Goal: Navigation & Orientation: Understand site structure

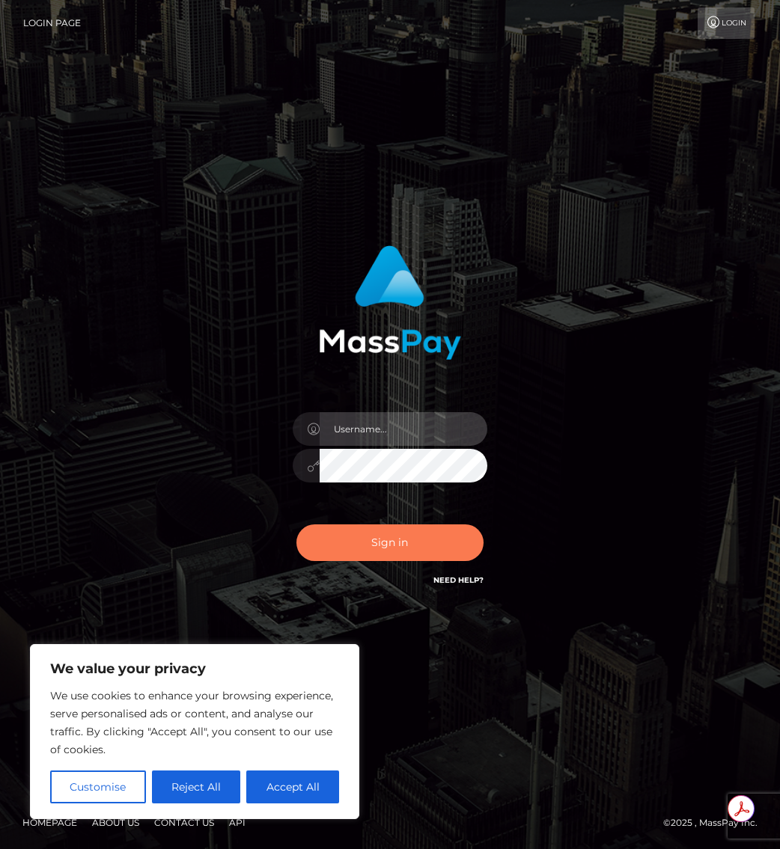
type input "mollica.icf"
click at [373, 535] on button "Sign in" at bounding box center [389, 543] width 187 height 37
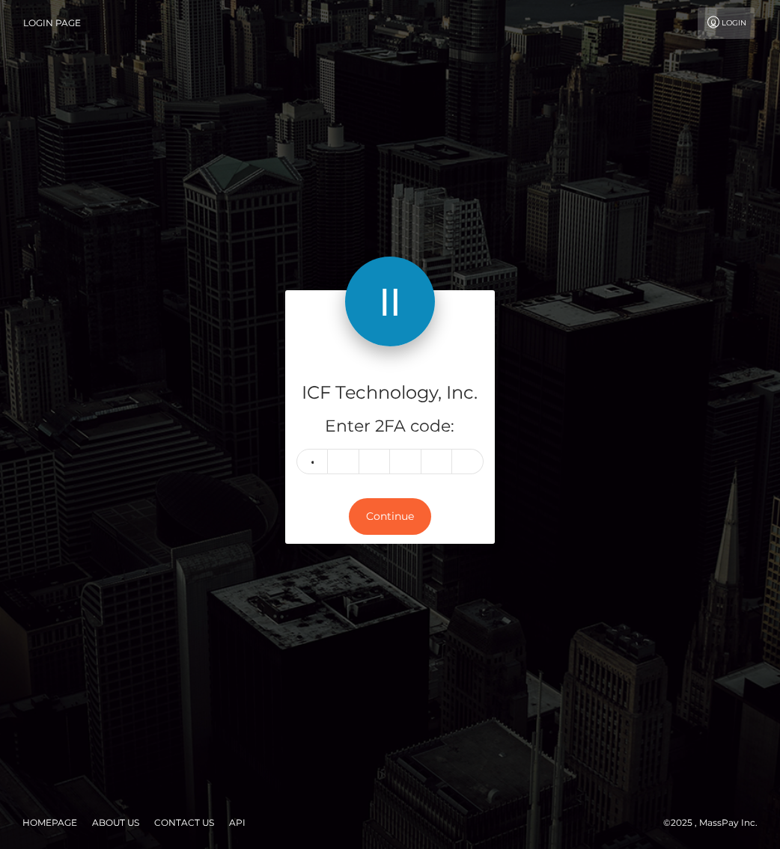
type input "4"
type input "3"
type input "1"
type input "3"
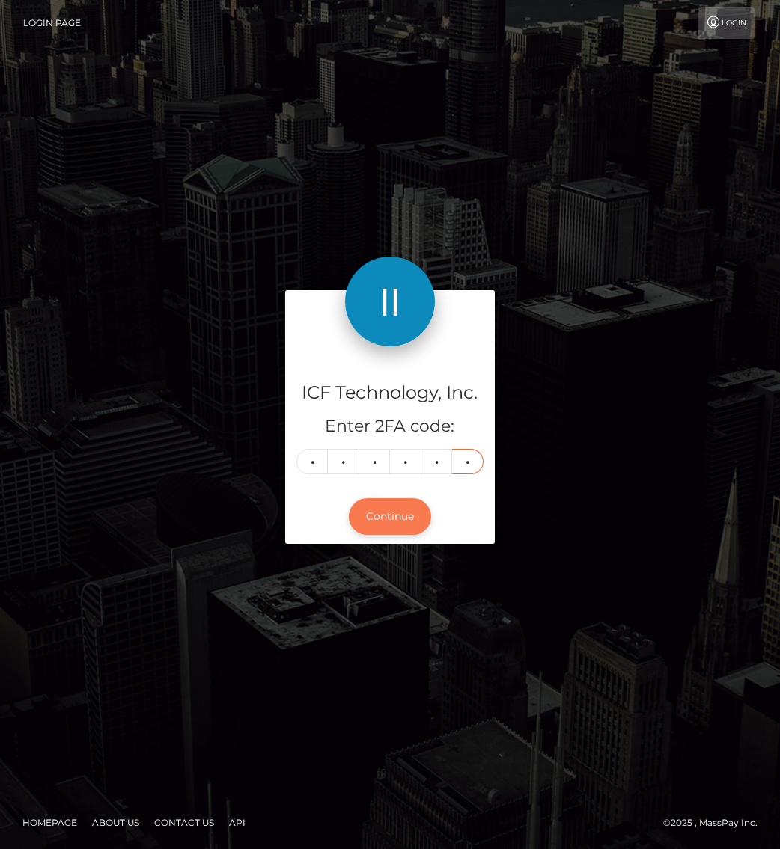
type input "1"
click at [394, 516] on button "Continue" at bounding box center [390, 516] width 82 height 37
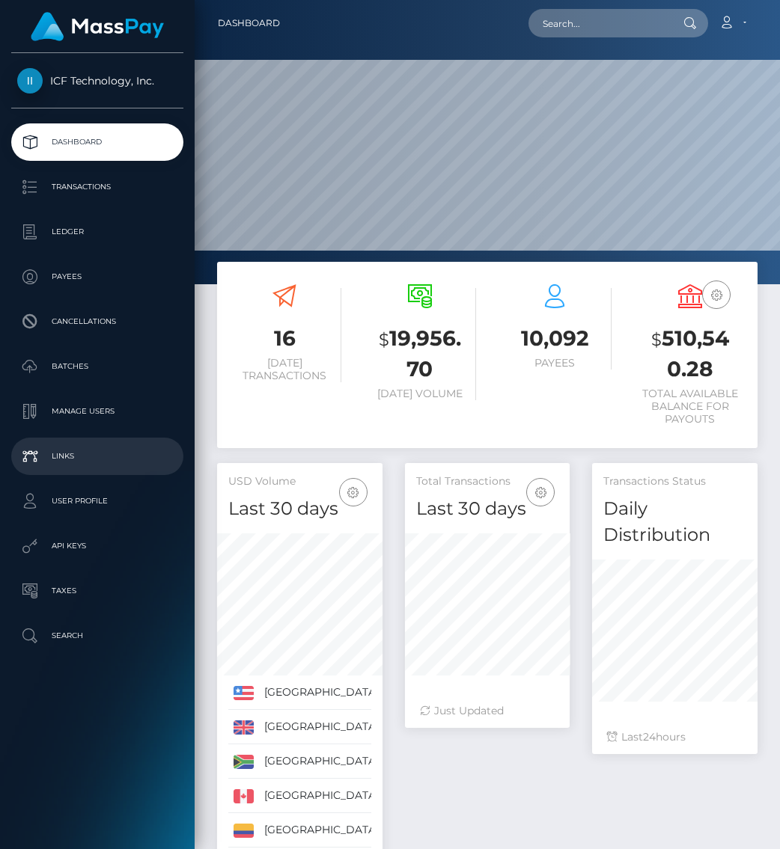
scroll to position [291, 165]
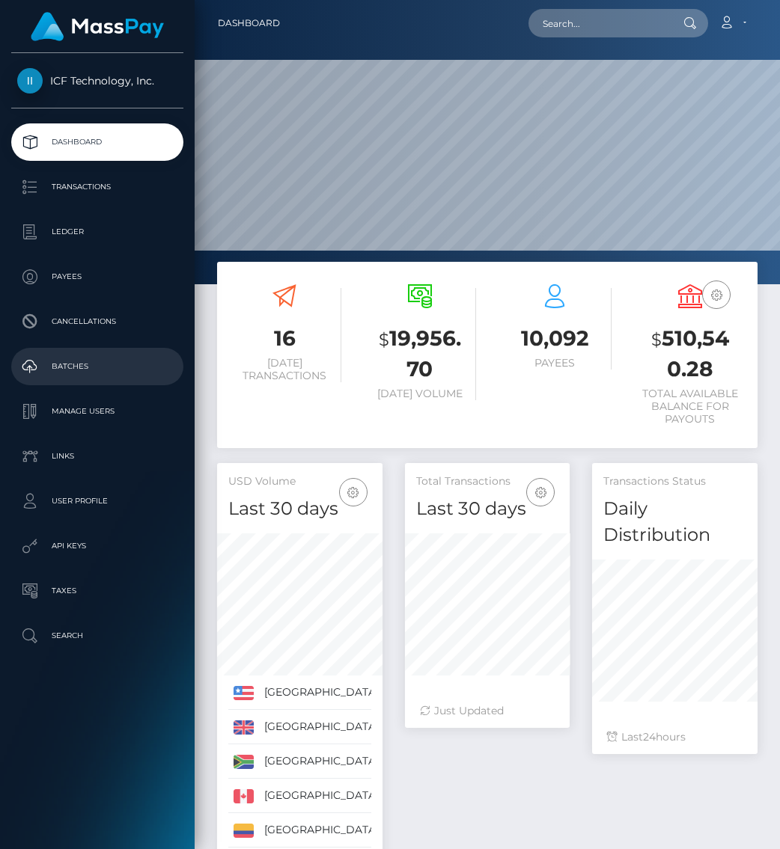
click at [103, 369] on p "Batches" at bounding box center [97, 366] width 160 height 22
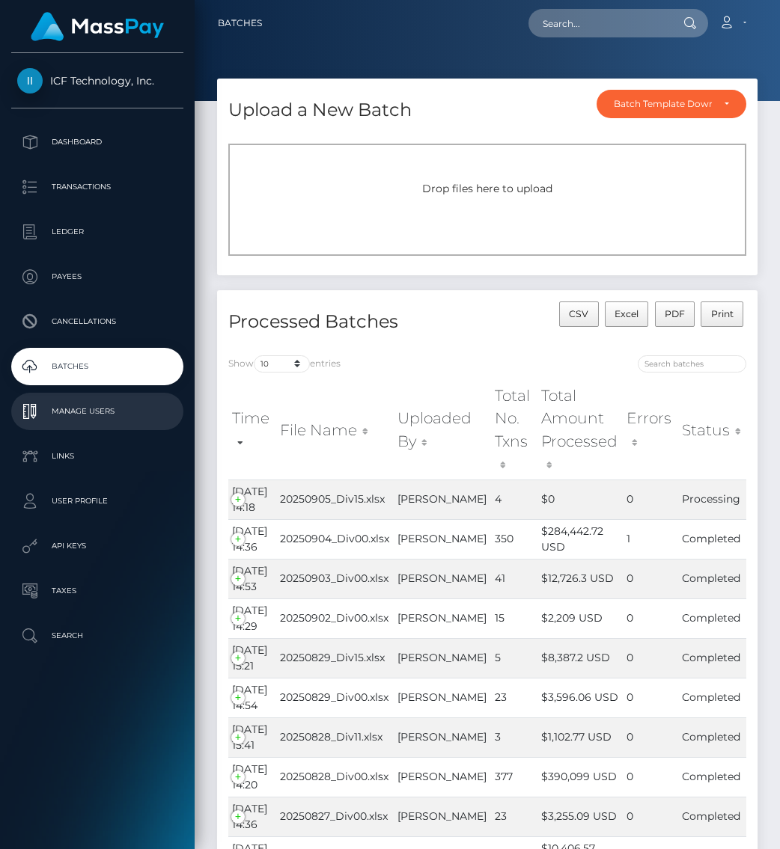
click at [62, 406] on p "Manage Users" at bounding box center [97, 411] width 160 height 22
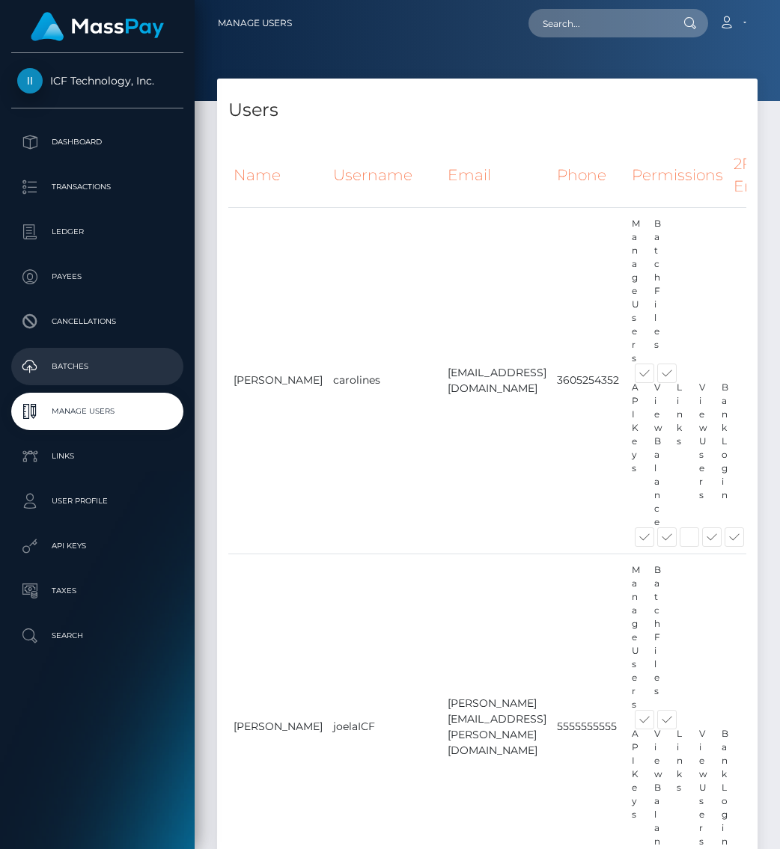
drag, startPoint x: 0, startPoint y: 0, endPoint x: 73, endPoint y: 364, distance: 371.7
click at [73, 364] on p "Batches" at bounding box center [97, 366] width 160 height 22
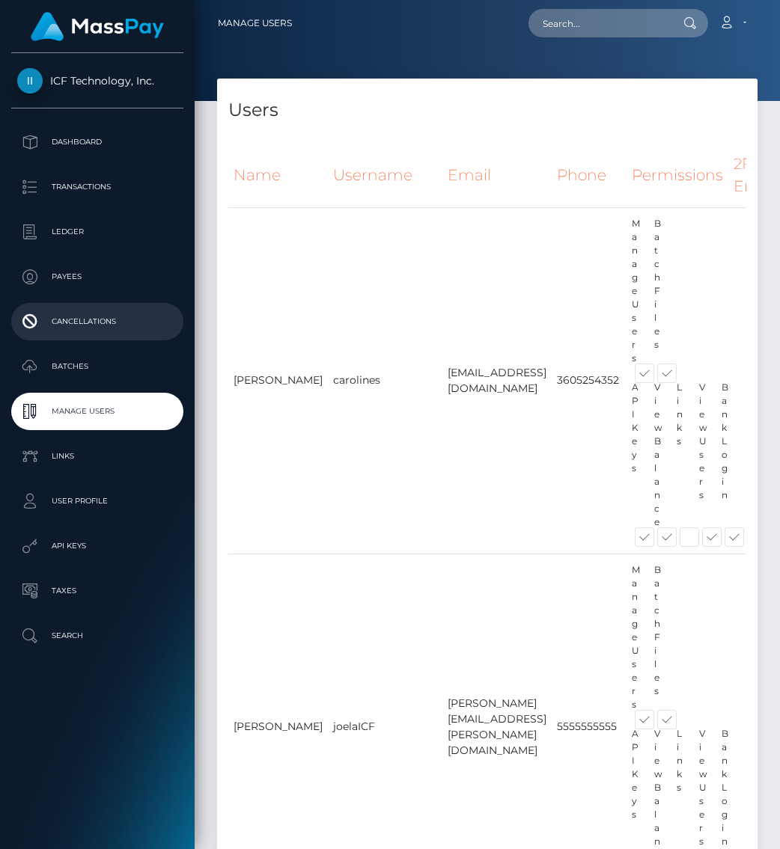
click at [66, 325] on p "Cancellations" at bounding box center [97, 322] width 160 height 22
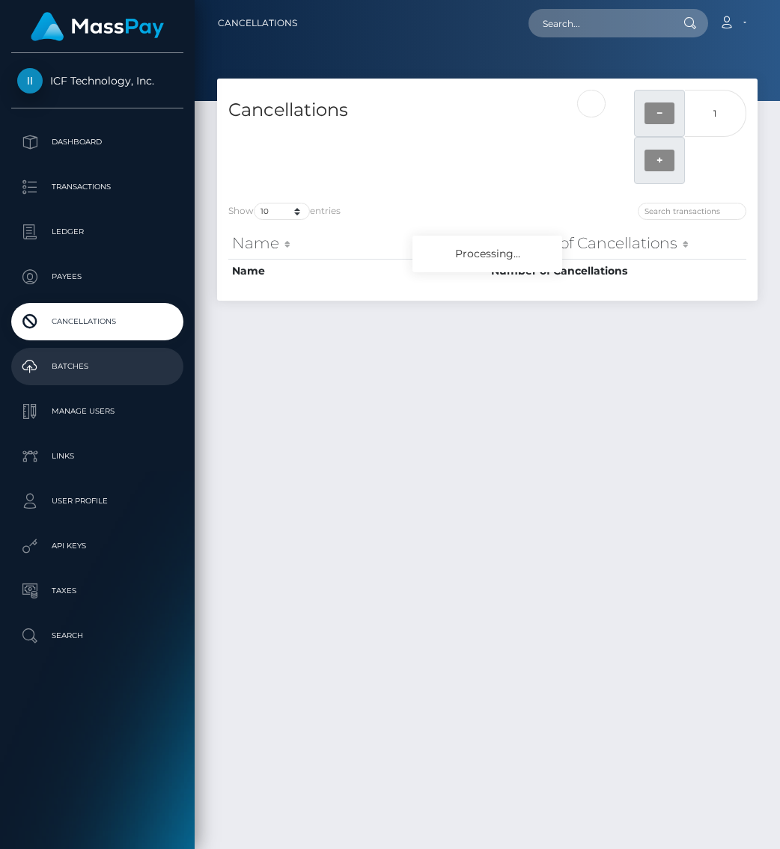
click at [76, 370] on p "Batches" at bounding box center [97, 366] width 160 height 22
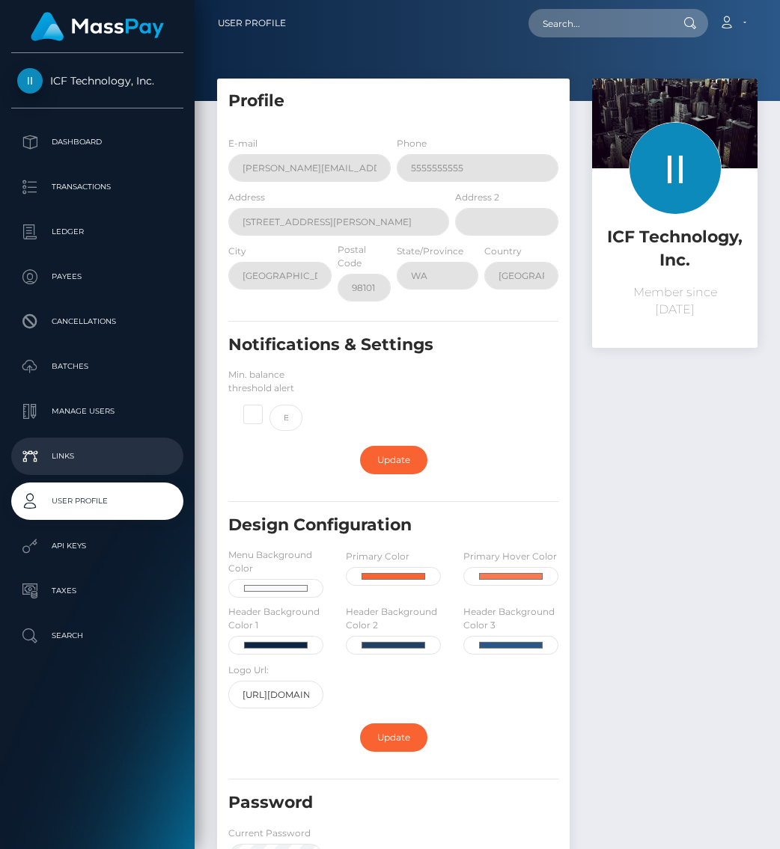
click at [72, 448] on p "Links" at bounding box center [97, 456] width 160 height 22
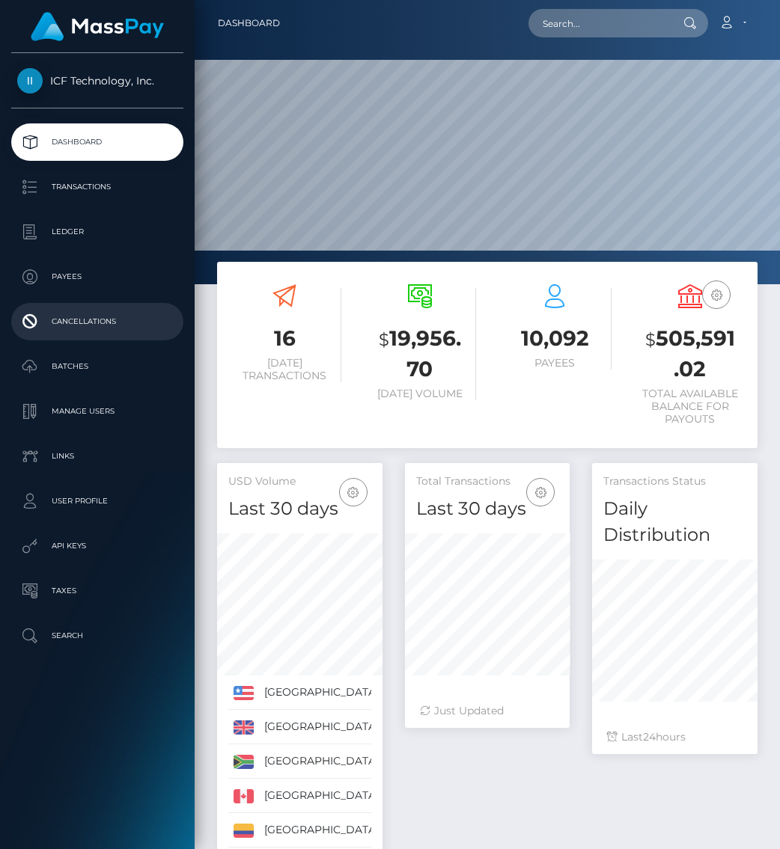
scroll to position [291, 165]
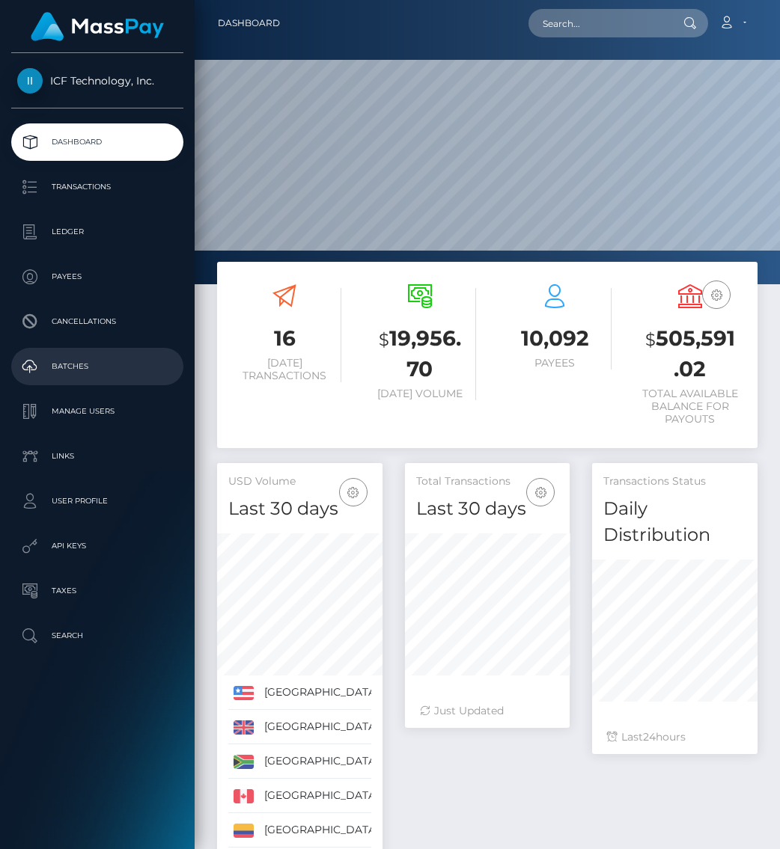
click at [89, 369] on p "Batches" at bounding box center [97, 366] width 160 height 22
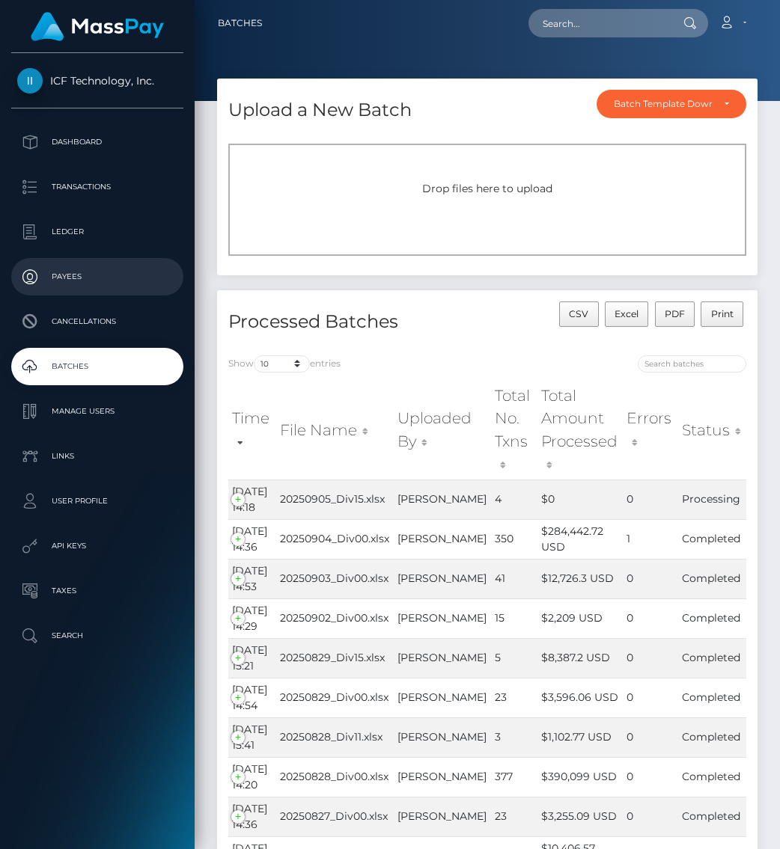
click at [94, 278] on p "Payees" at bounding box center [97, 277] width 160 height 22
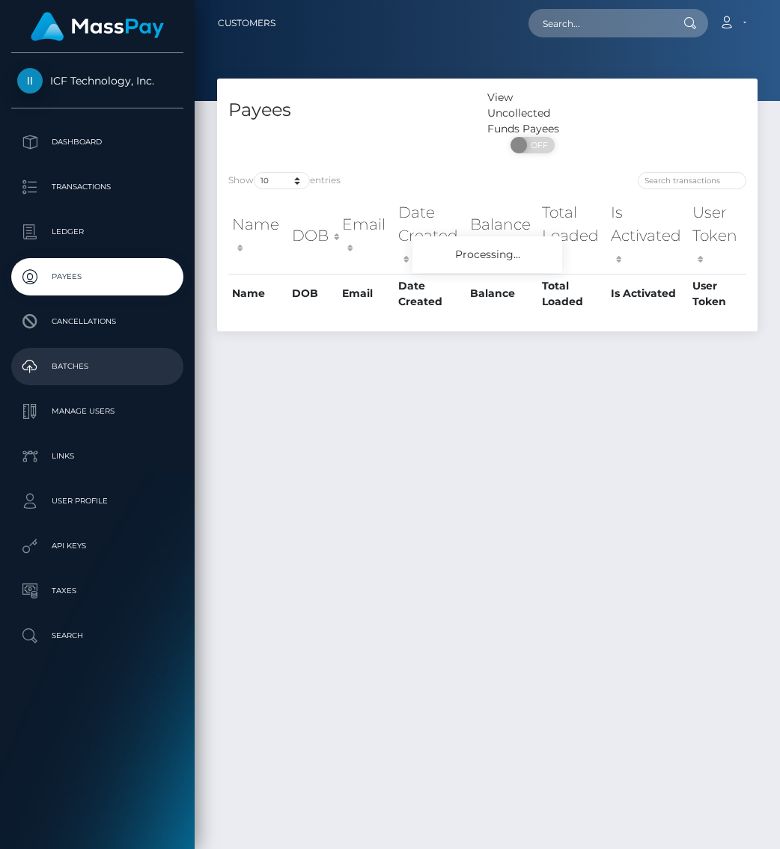
click at [99, 370] on p "Batches" at bounding box center [97, 366] width 160 height 22
